Goal: Information Seeking & Learning: Learn about a topic

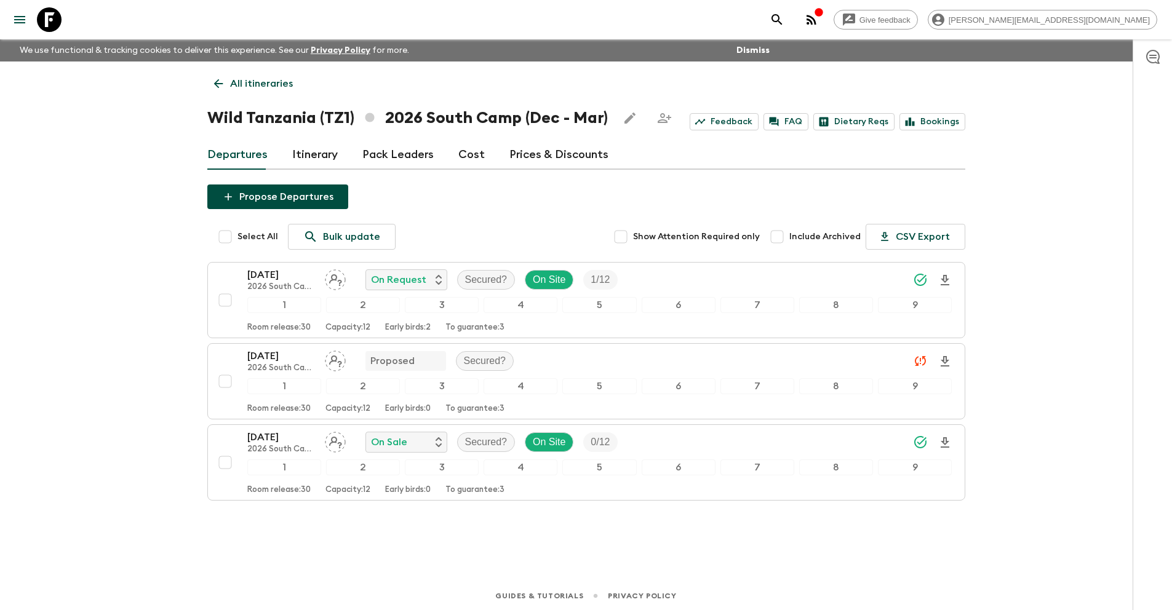
click at [52, 19] on icon at bounding box center [49, 19] width 25 height 25
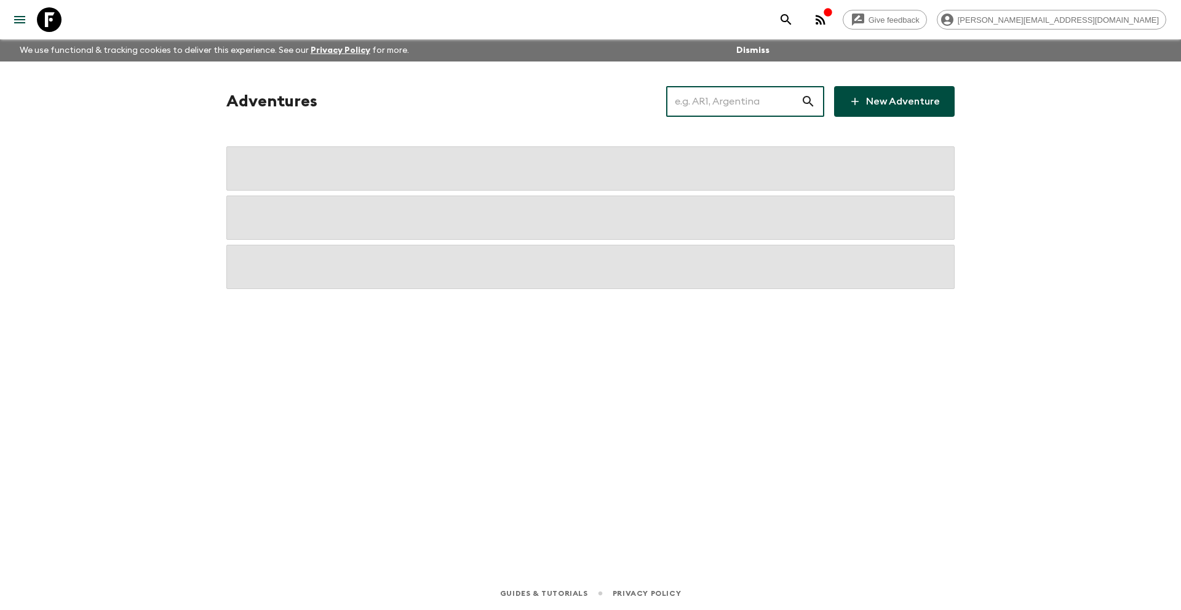
click at [717, 101] on input "text" at bounding box center [733, 101] width 135 height 34
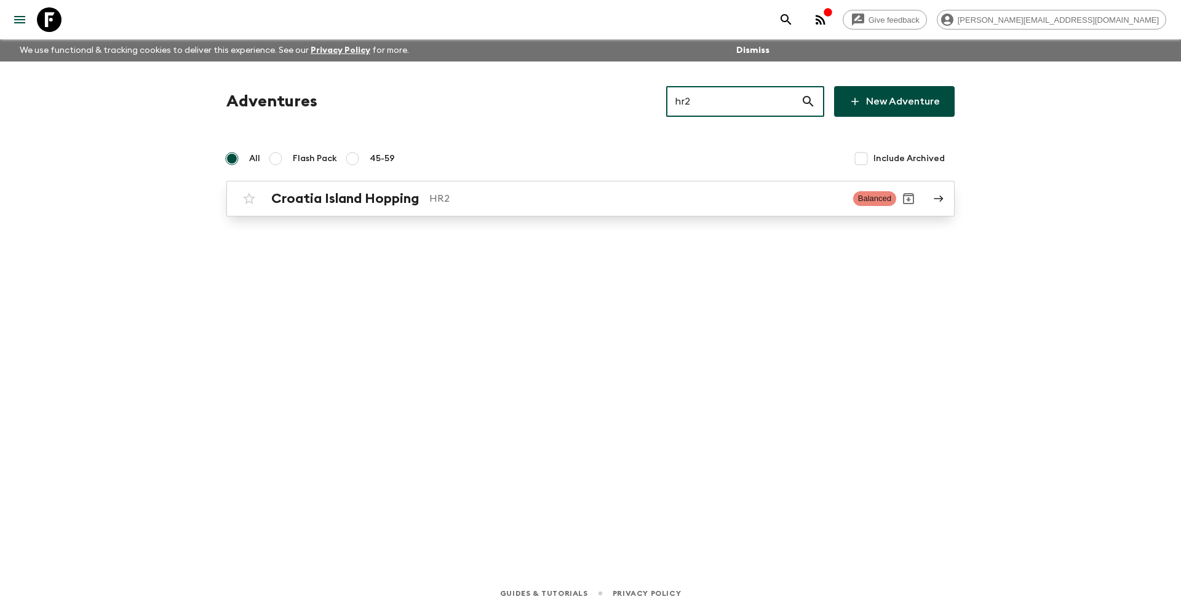
type input "hr2"
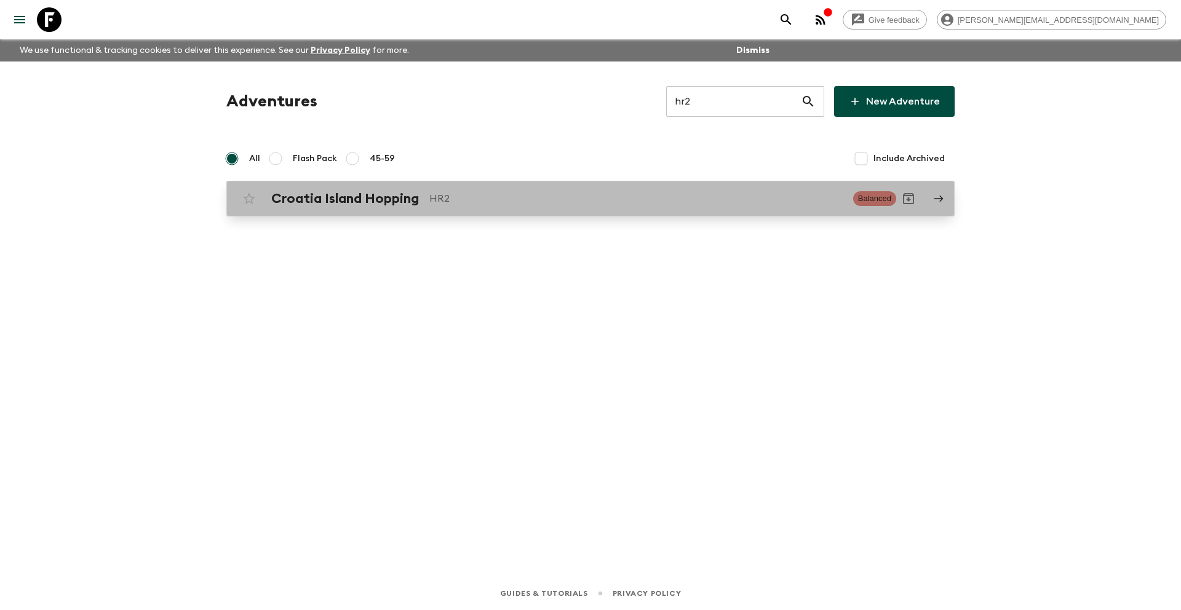
click at [490, 198] on p "HR2" at bounding box center [636, 198] width 414 height 15
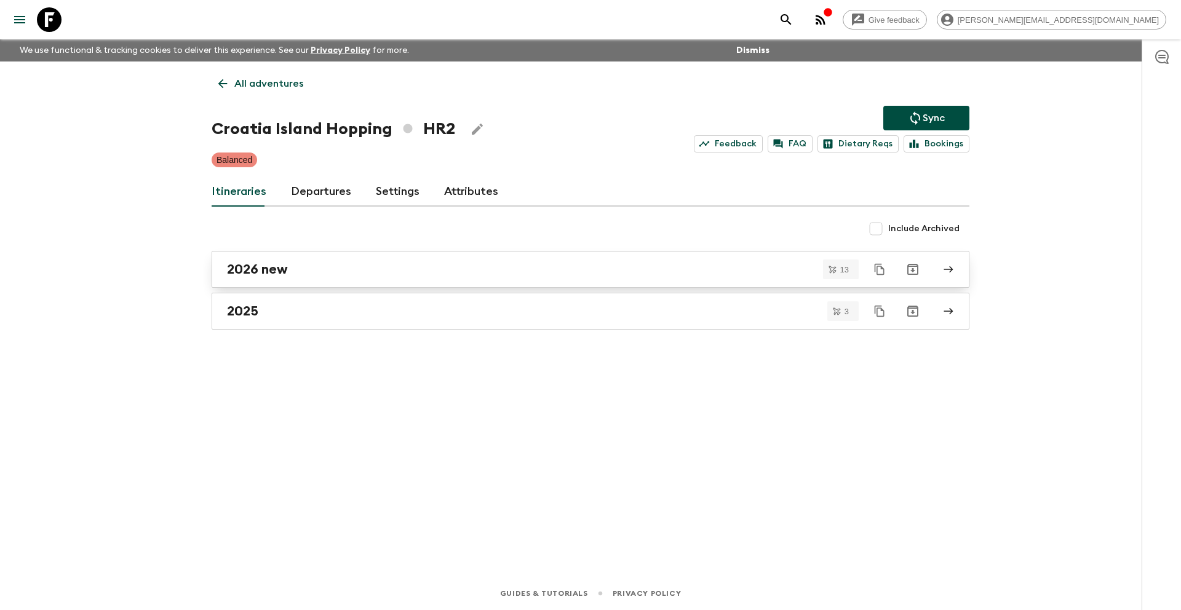
click at [280, 278] on link "2026 new" at bounding box center [591, 269] width 758 height 37
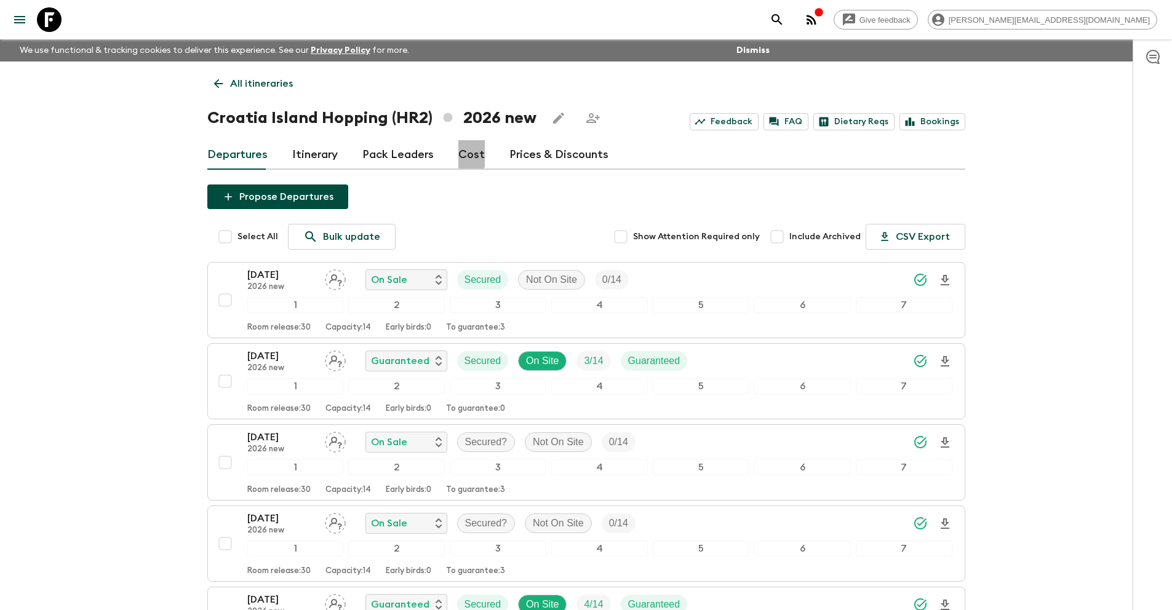
click at [461, 154] on link "Cost" at bounding box center [471, 155] width 26 height 30
